Goal: Complete application form: Complete application form

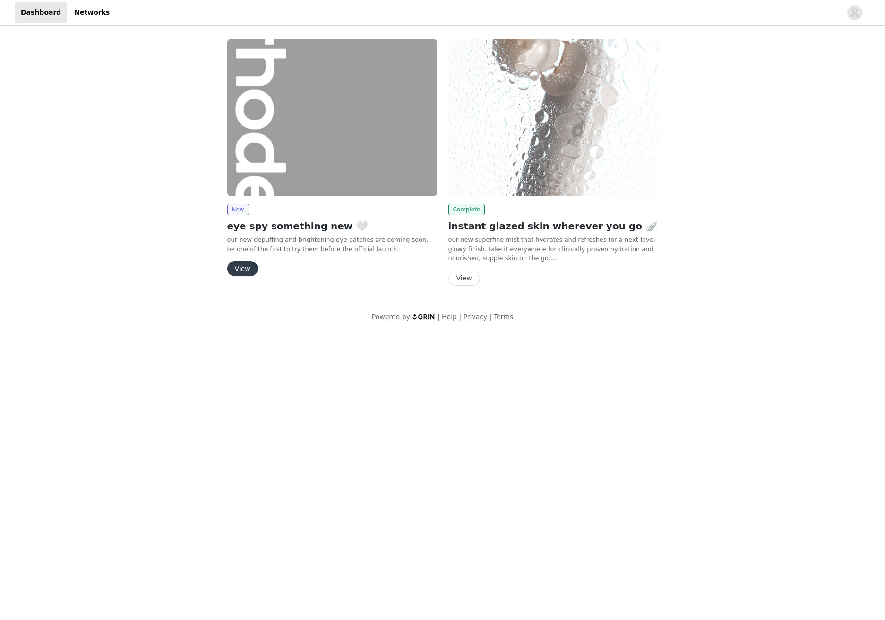
click at [229, 267] on button "View" at bounding box center [242, 268] width 31 height 15
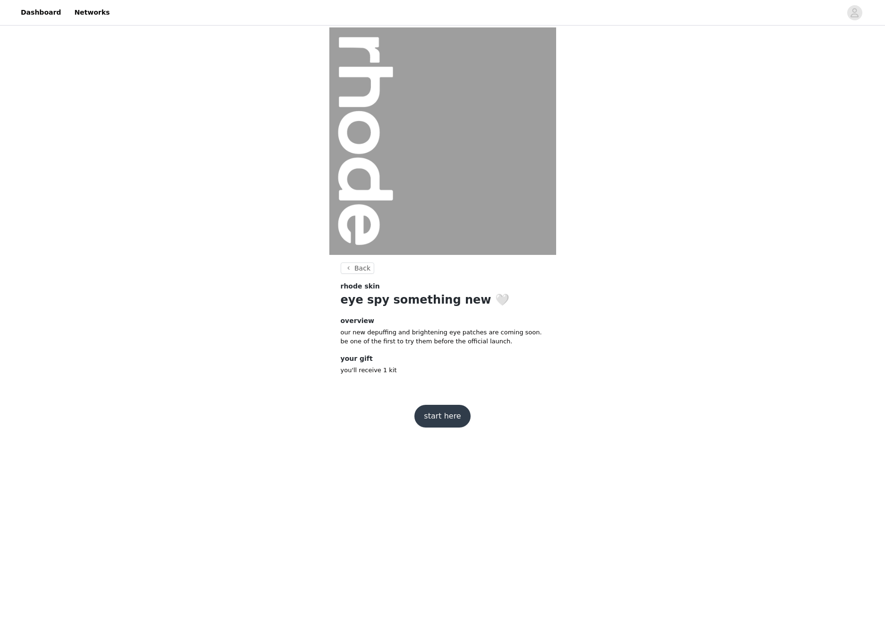
click at [450, 413] on button "start here" at bounding box center [443, 416] width 56 height 23
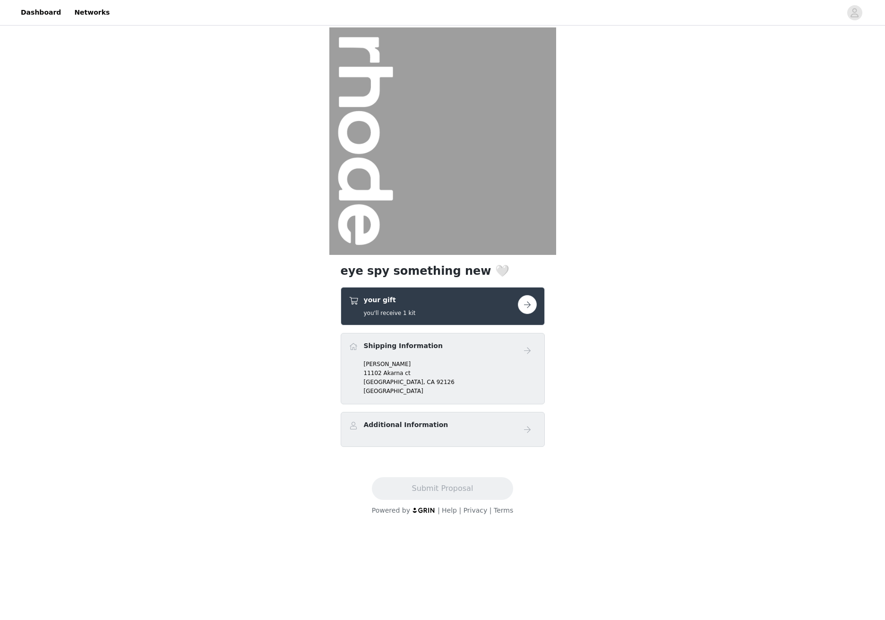
click at [394, 367] on p "[PERSON_NAME]" at bounding box center [450, 364] width 173 height 9
click at [530, 299] on button "button" at bounding box center [527, 304] width 19 height 19
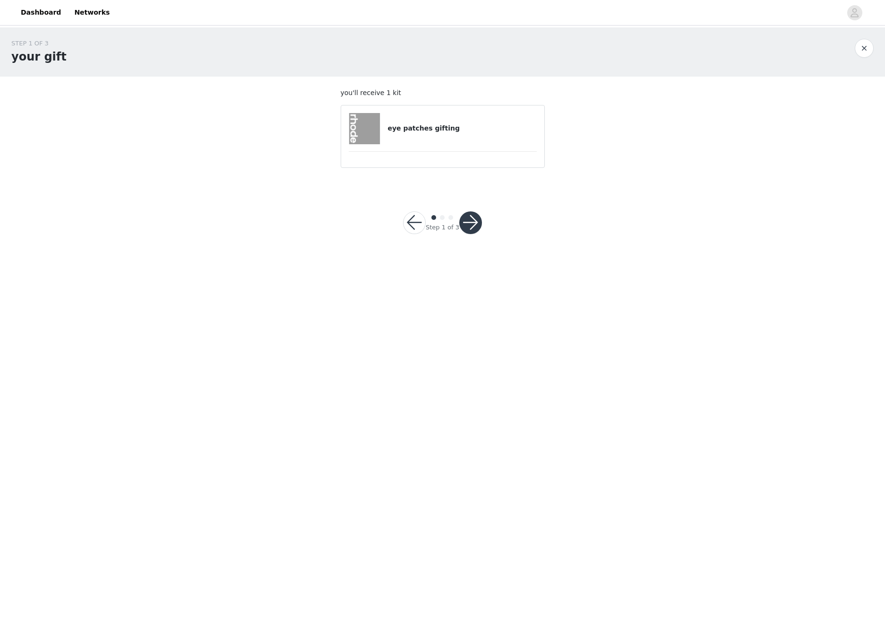
click at [469, 226] on button "button" at bounding box center [470, 222] width 23 height 23
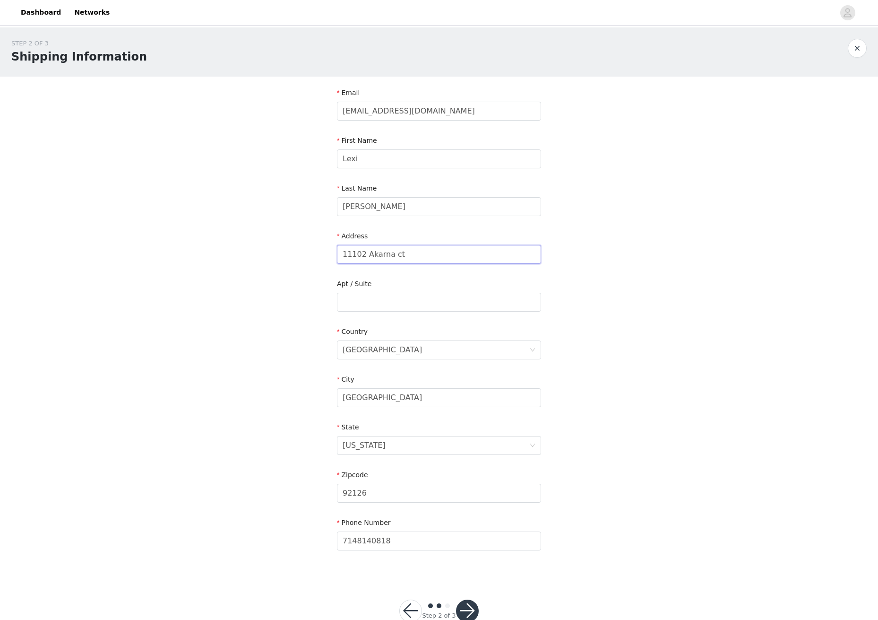
click at [391, 260] on input "11102 Akarna ct" at bounding box center [439, 254] width 204 height 19
click at [391, 261] on input "11102 Akarna ct" at bounding box center [439, 254] width 204 height 19
paste input "[STREET_ADDRESS]"
drag, startPoint x: 414, startPoint y: 253, endPoint x: 457, endPoint y: 255, distance: 42.6
click at [457, 255] on input "[STREET_ADDRESS]" at bounding box center [439, 254] width 204 height 19
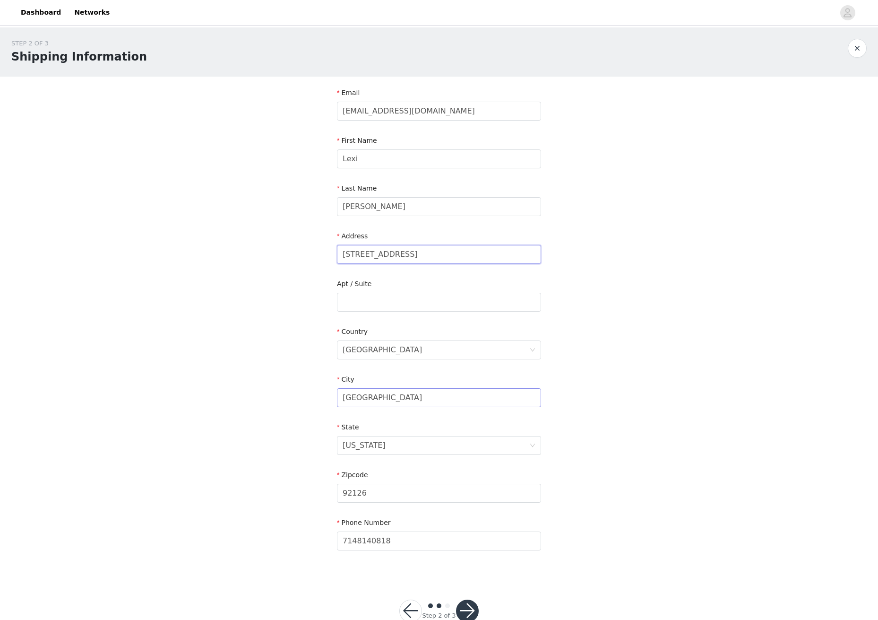
type input "[STREET_ADDRESS]"
click at [365, 394] on input "[GEOGRAPHIC_DATA]" at bounding box center [439, 397] width 204 height 19
paste input "[GEOGRAPHIC_DATA]"
type input "[GEOGRAPHIC_DATA]"
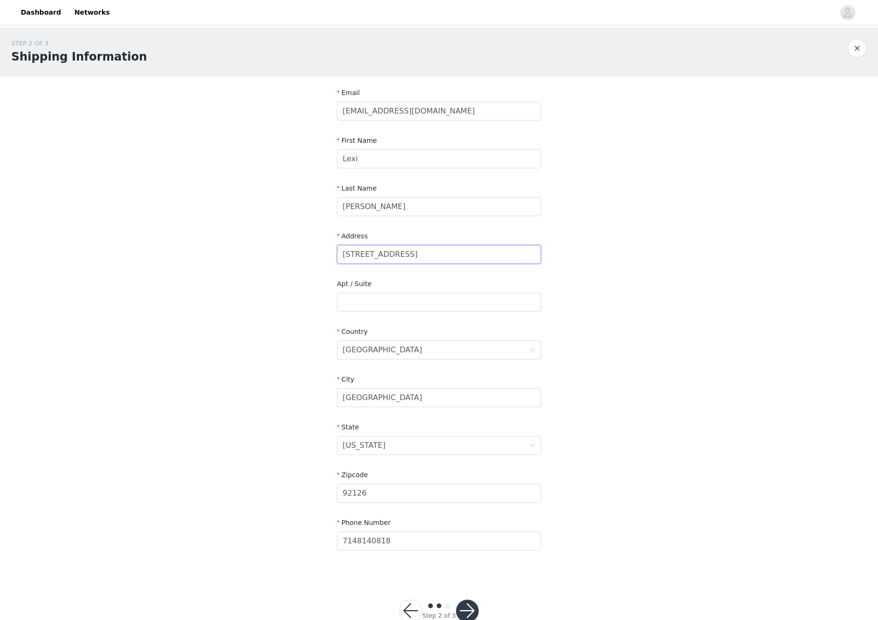
click at [428, 252] on input "[STREET_ADDRESS]" at bounding box center [439, 254] width 204 height 19
type input "[STREET_ADDRESS]"
click at [344, 495] on input "92126" at bounding box center [439, 493] width 204 height 19
paste input "0027"
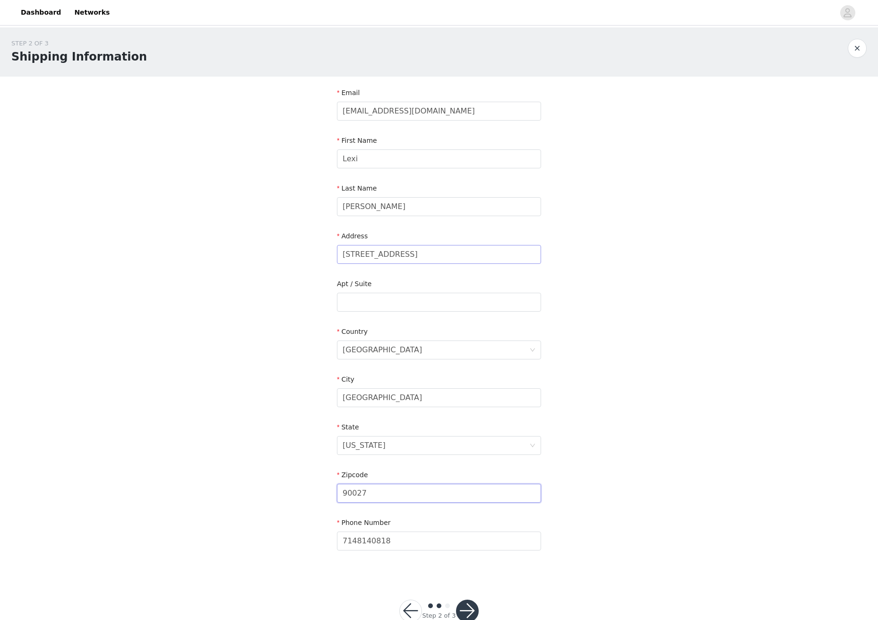
type input "90027"
click at [446, 252] on input "[STREET_ADDRESS]" at bounding box center [439, 254] width 204 height 19
drag, startPoint x: 435, startPoint y: 257, endPoint x: 409, endPoint y: 256, distance: 26.0
click at [409, 256] on input "[STREET_ADDRESS]" at bounding box center [439, 254] width 204 height 19
type input "[STREET_ADDRESS]"
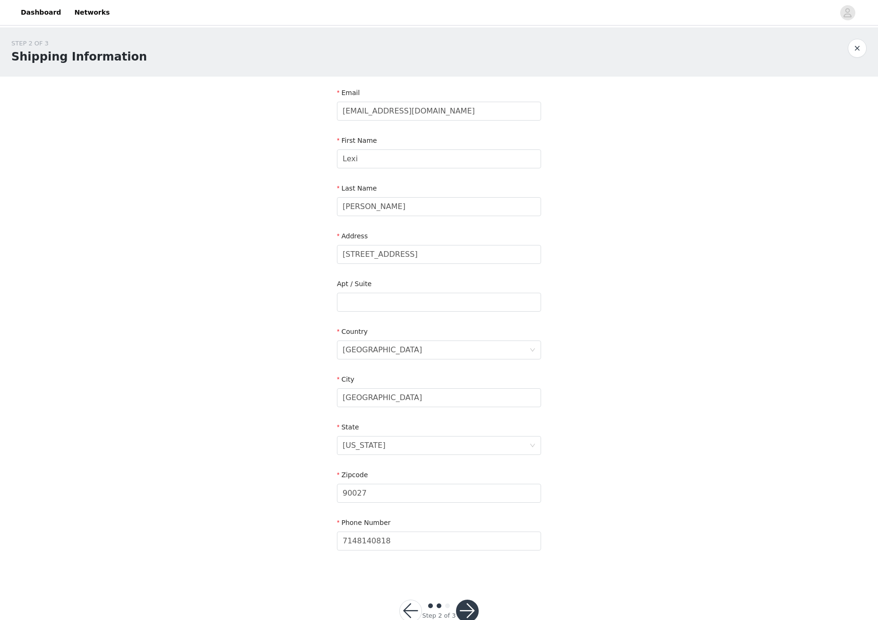
click at [465, 610] on button "button" at bounding box center [467, 610] width 23 height 23
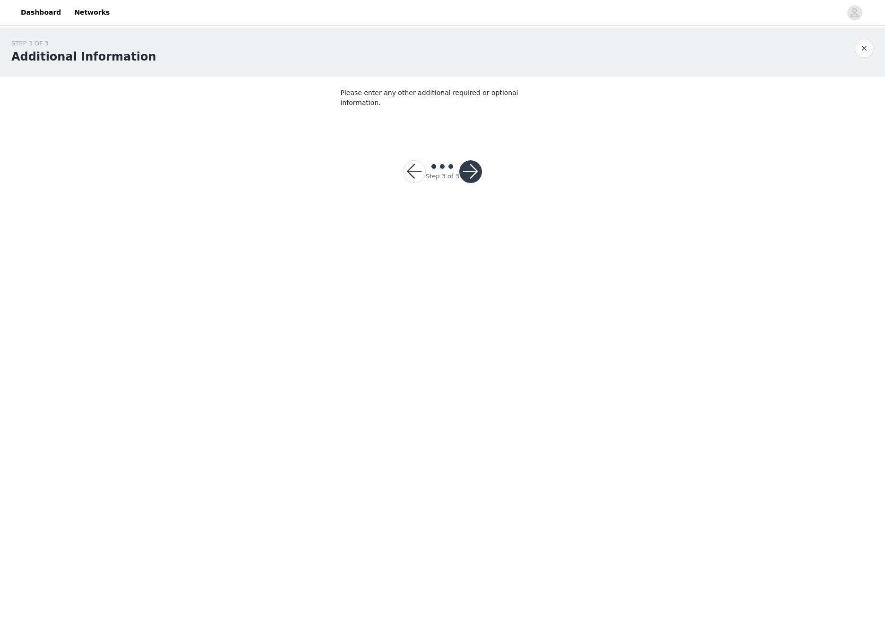
click at [471, 170] on button "button" at bounding box center [470, 171] width 23 height 23
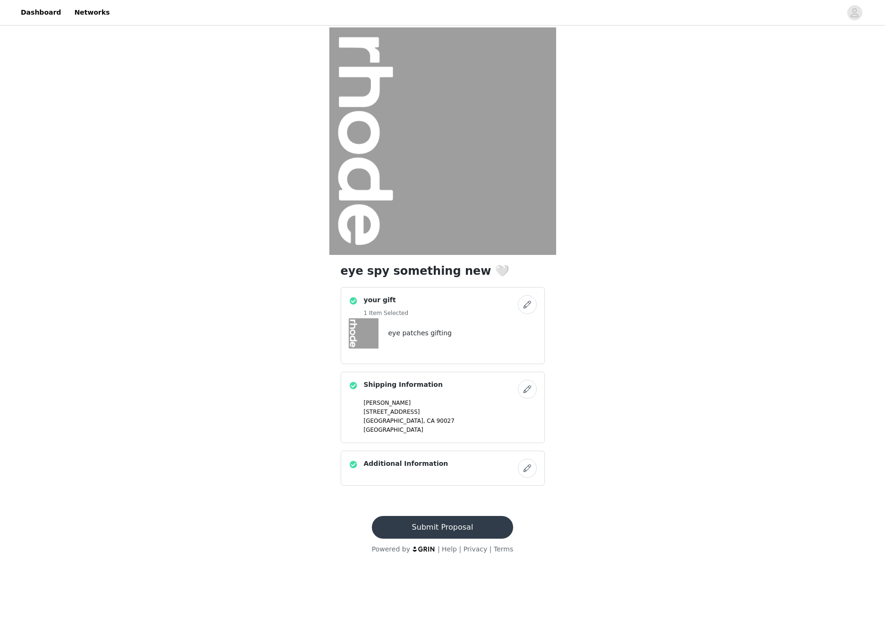
click at [458, 526] on button "Submit Proposal" at bounding box center [442, 527] width 141 height 23
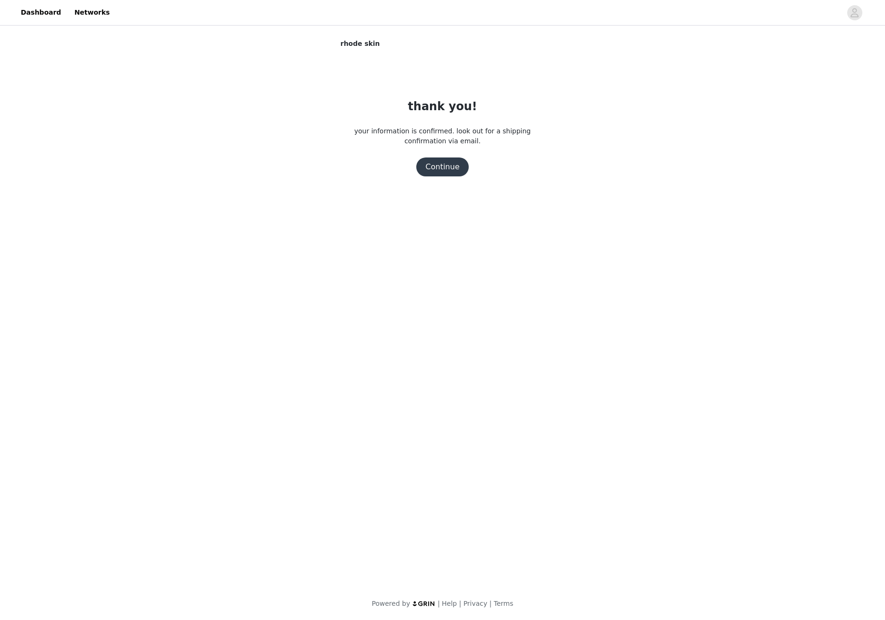
click at [442, 166] on button "Continue" at bounding box center [442, 166] width 53 height 19
